Goal: Task Accomplishment & Management: Use online tool/utility

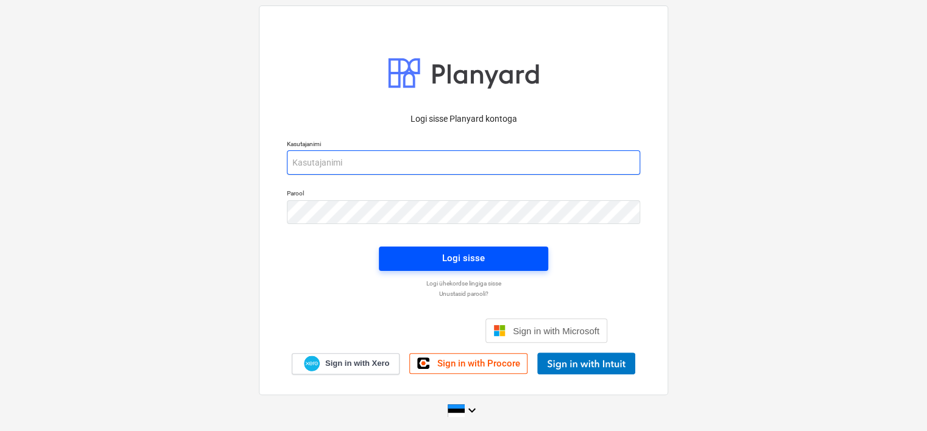
type input "[EMAIL_ADDRESS][DOMAIN_NAME]"
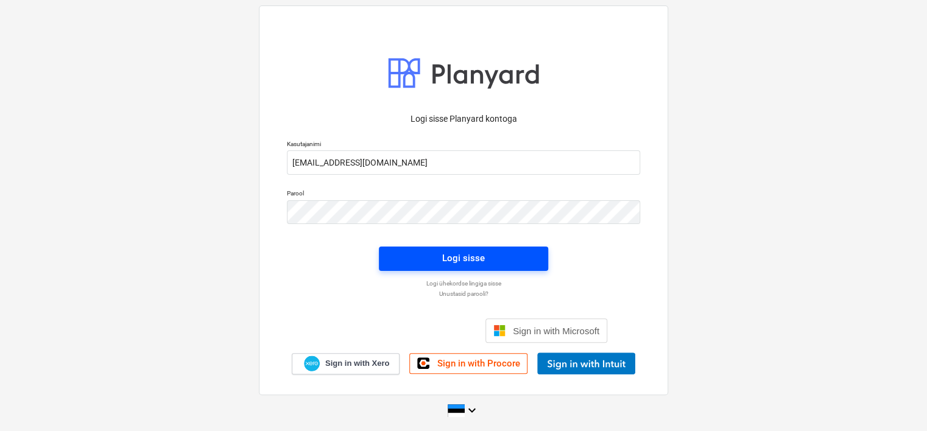
click at [402, 262] on span "Logi sisse" at bounding box center [464, 258] width 140 height 16
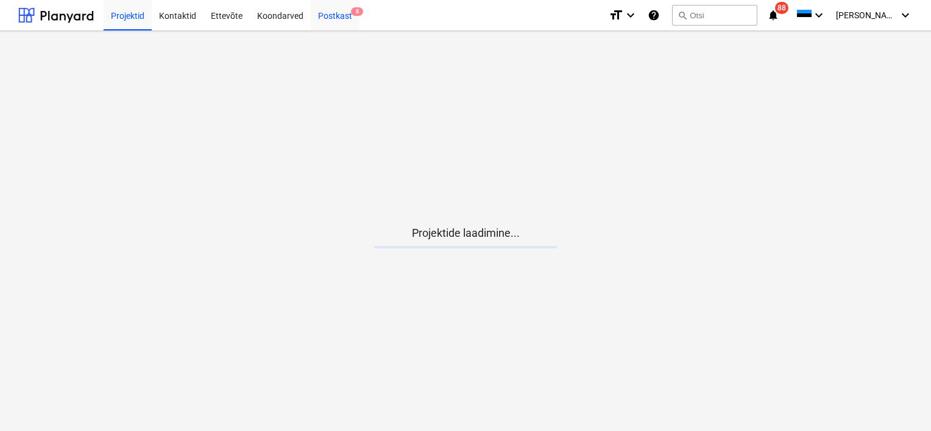
click at [335, 17] on div "Postkast 8" at bounding box center [335, 14] width 49 height 31
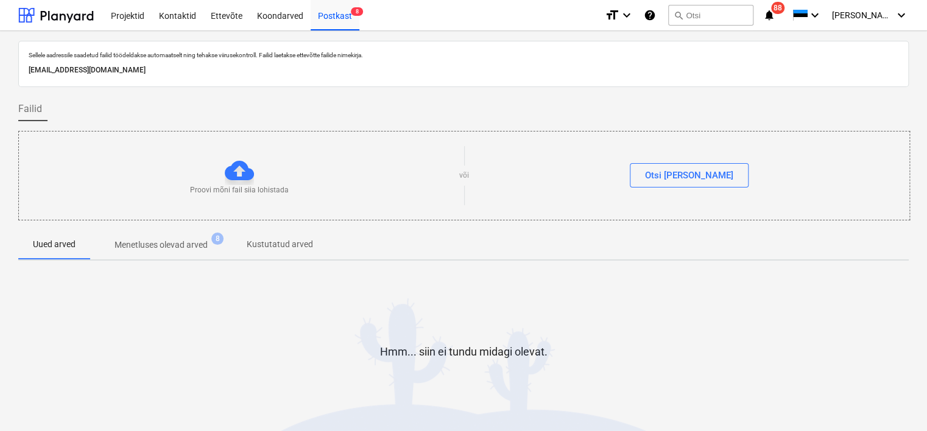
click at [215, 69] on p "[EMAIL_ADDRESS][DOMAIN_NAME]" at bounding box center [464, 70] width 870 height 13
copy p "[EMAIL_ADDRESS][DOMAIN_NAME]"
click at [277, 12] on div "Koondarved" at bounding box center [280, 14] width 61 height 31
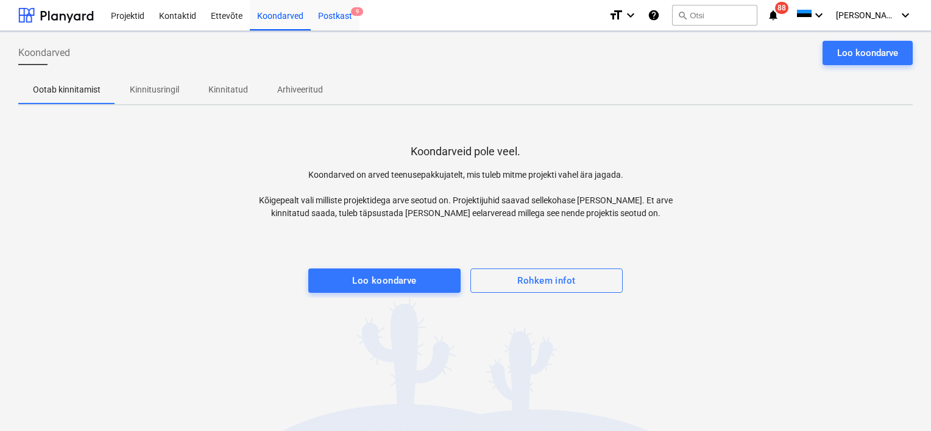
click at [336, 15] on div "Postkast 9" at bounding box center [335, 14] width 49 height 31
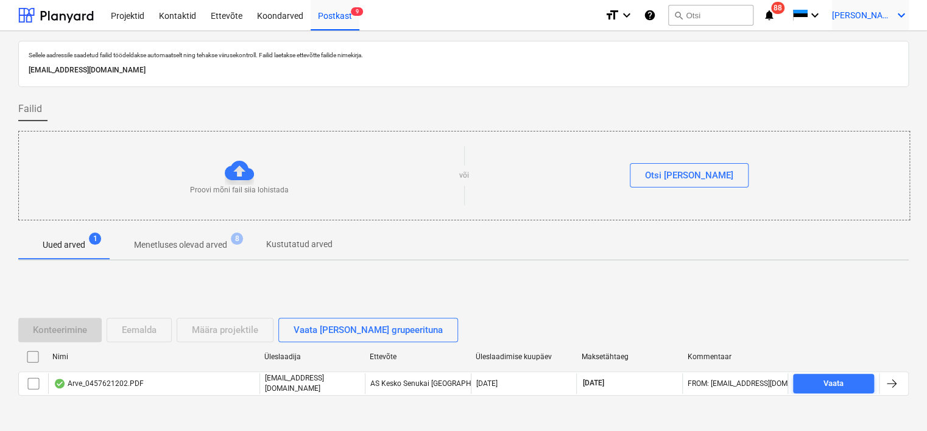
click at [880, 12] on span "[PERSON_NAME]" at bounding box center [862, 15] width 61 height 10
click at [879, 69] on div "Logi välja" at bounding box center [872, 67] width 73 height 20
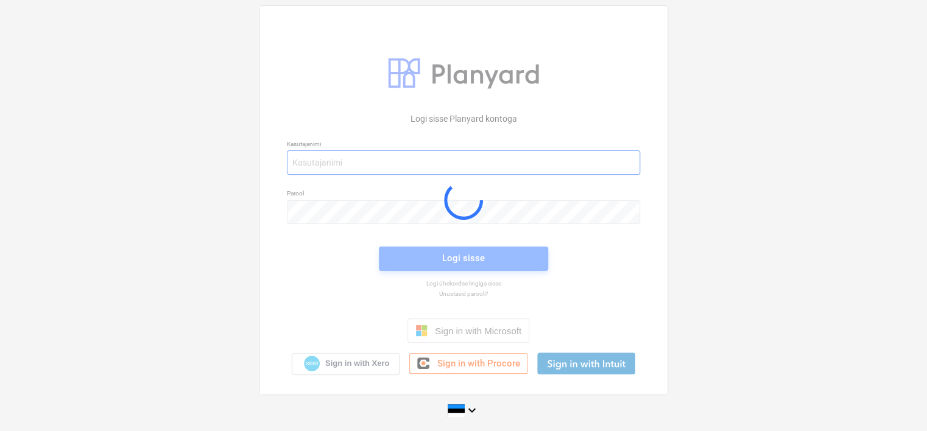
type input "[EMAIL_ADDRESS][DOMAIN_NAME]"
